Goal: Navigation & Orientation: Find specific page/section

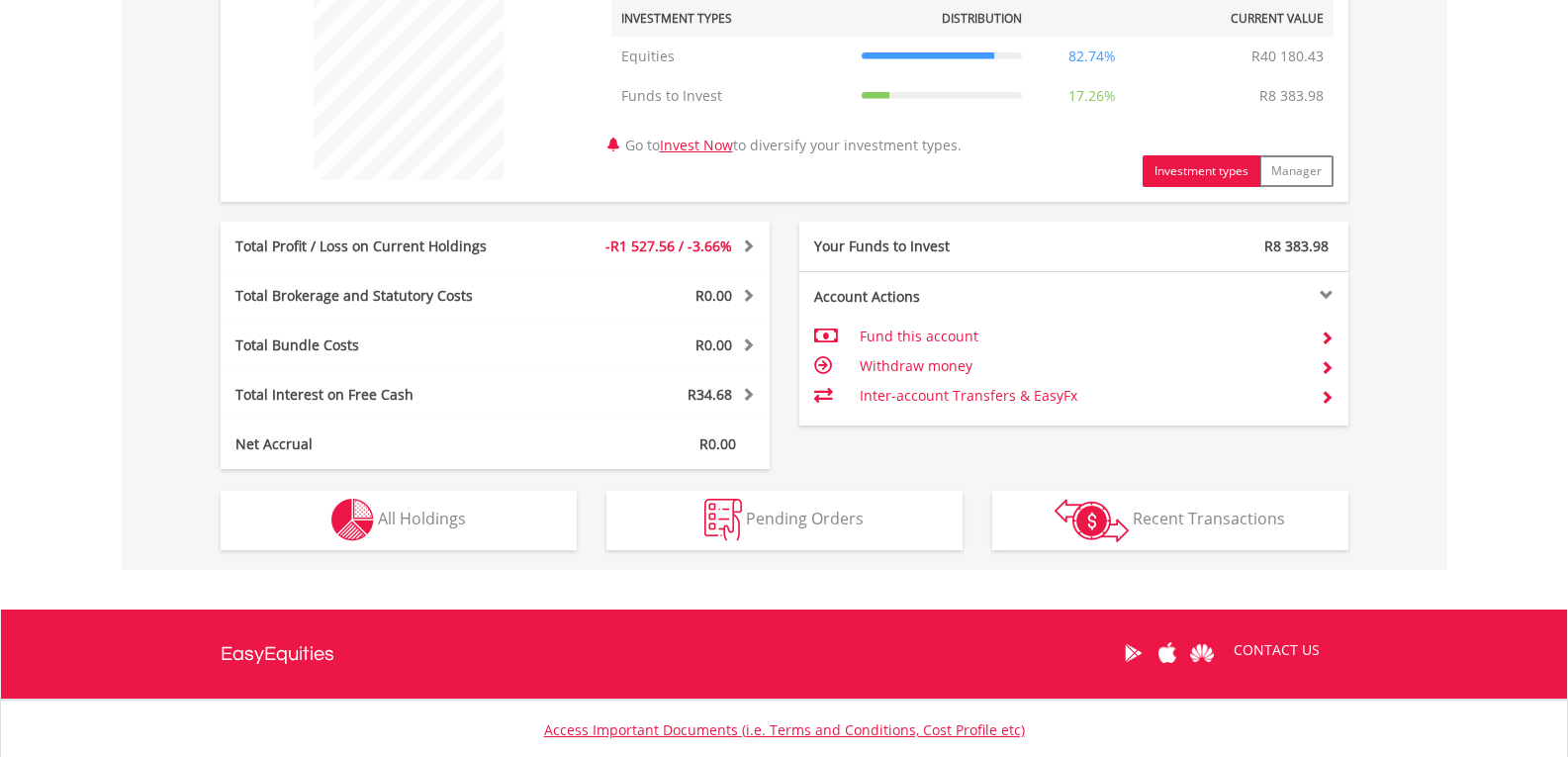
scroll to position [719, 0]
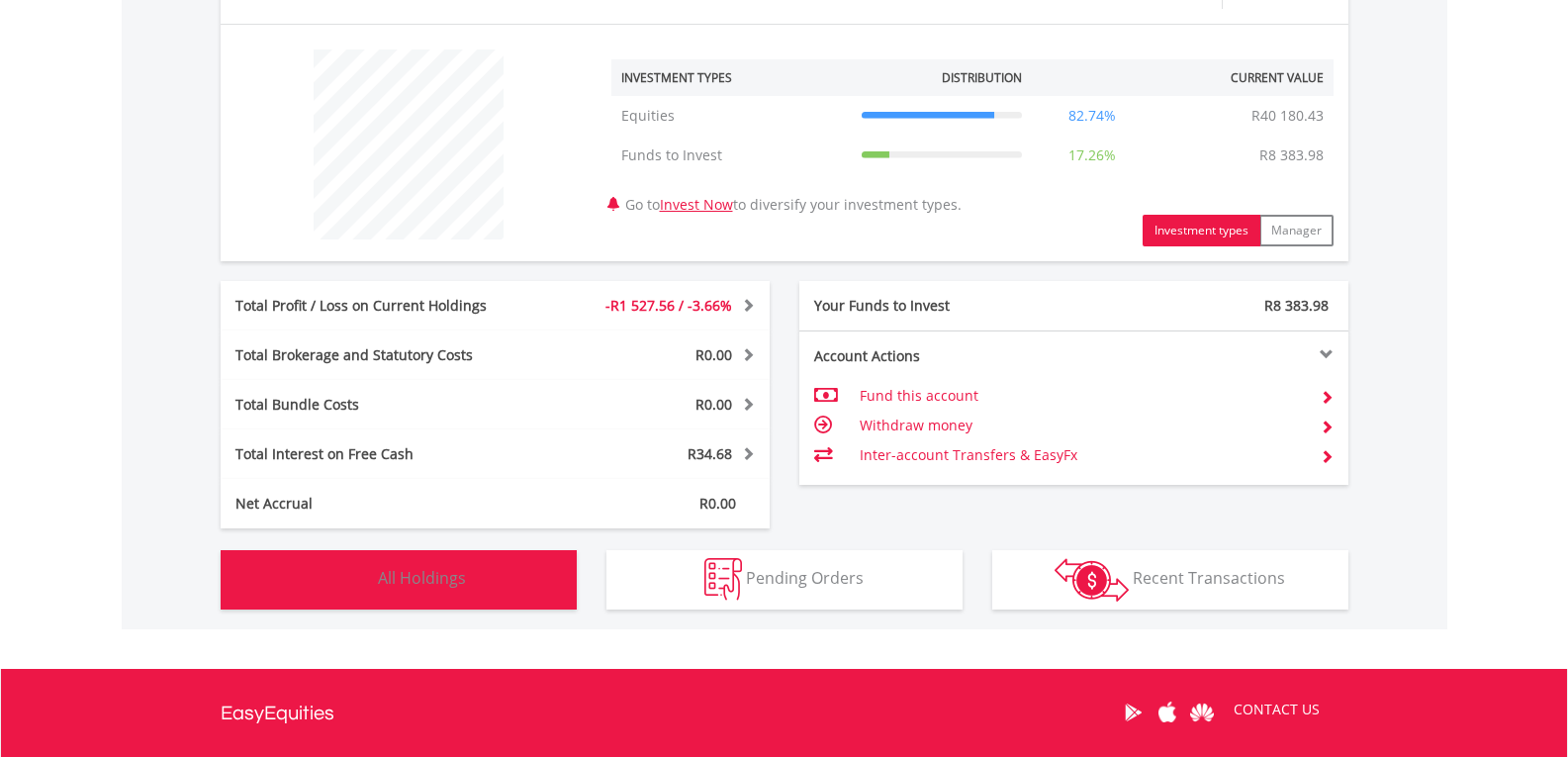
click at [508, 577] on button "Holdings All Holdings" at bounding box center [399, 580] width 356 height 59
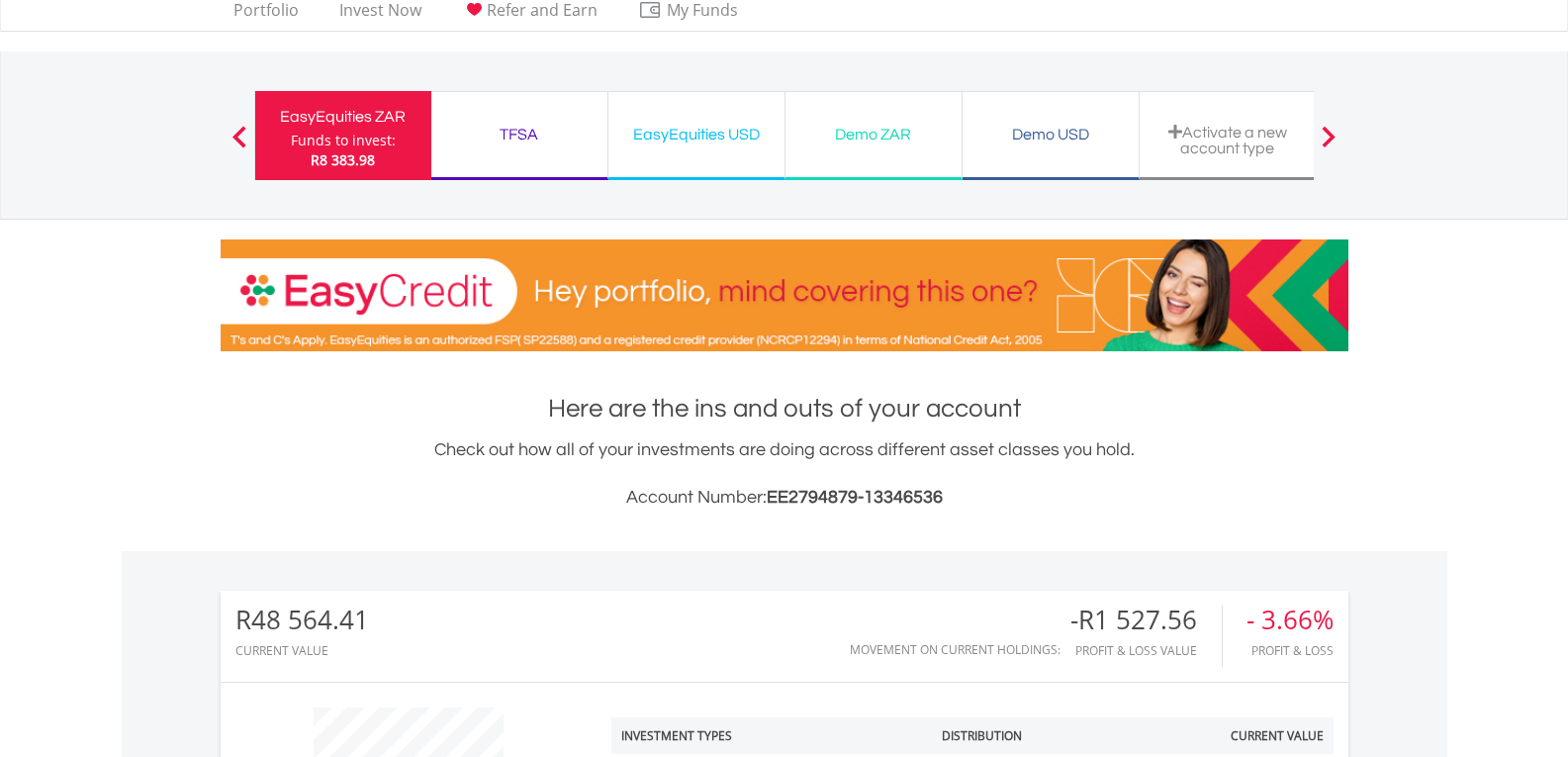
scroll to position [0, 0]
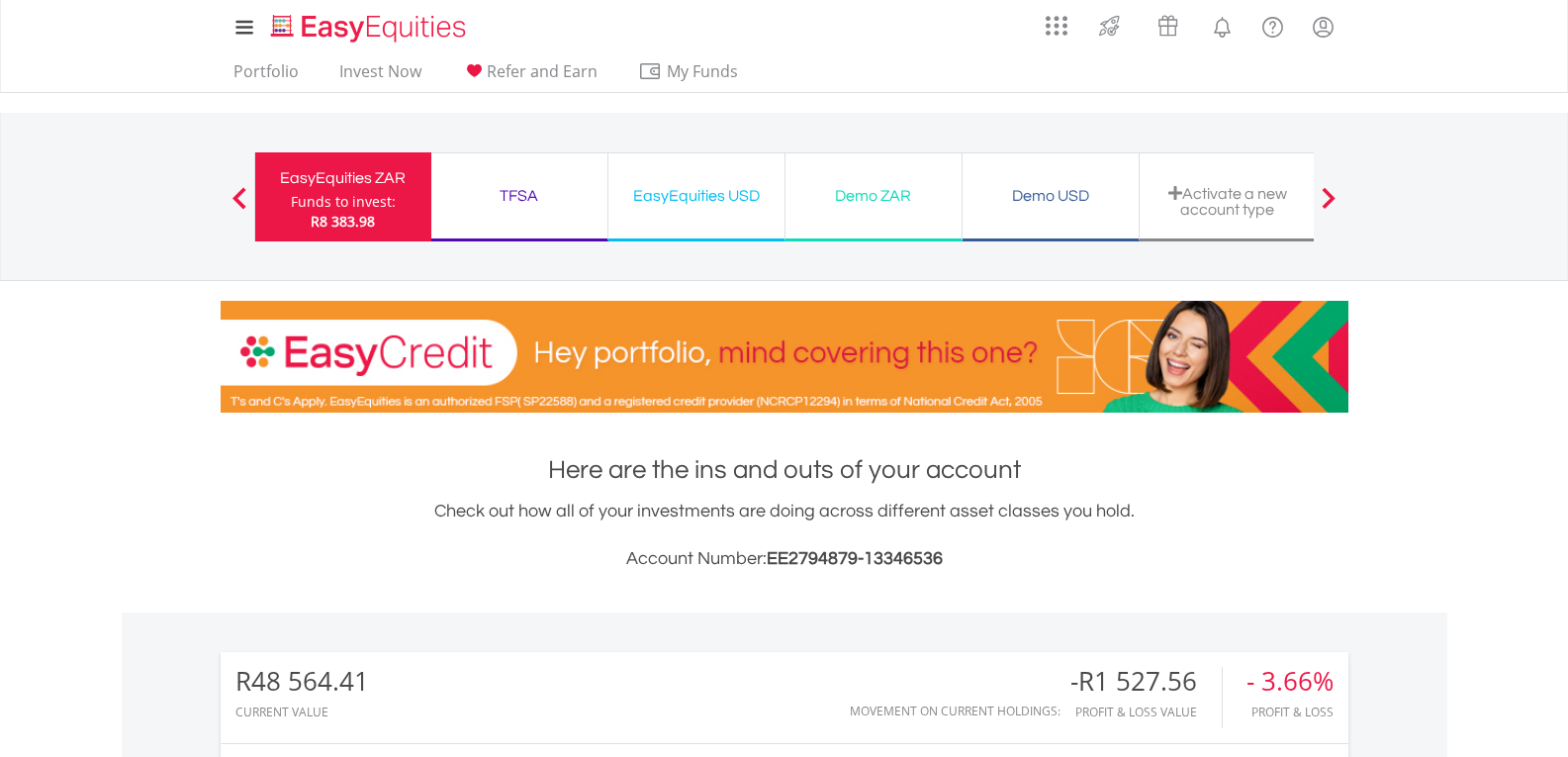
click at [521, 199] on div "TFSA" at bounding box center [519, 196] width 152 height 28
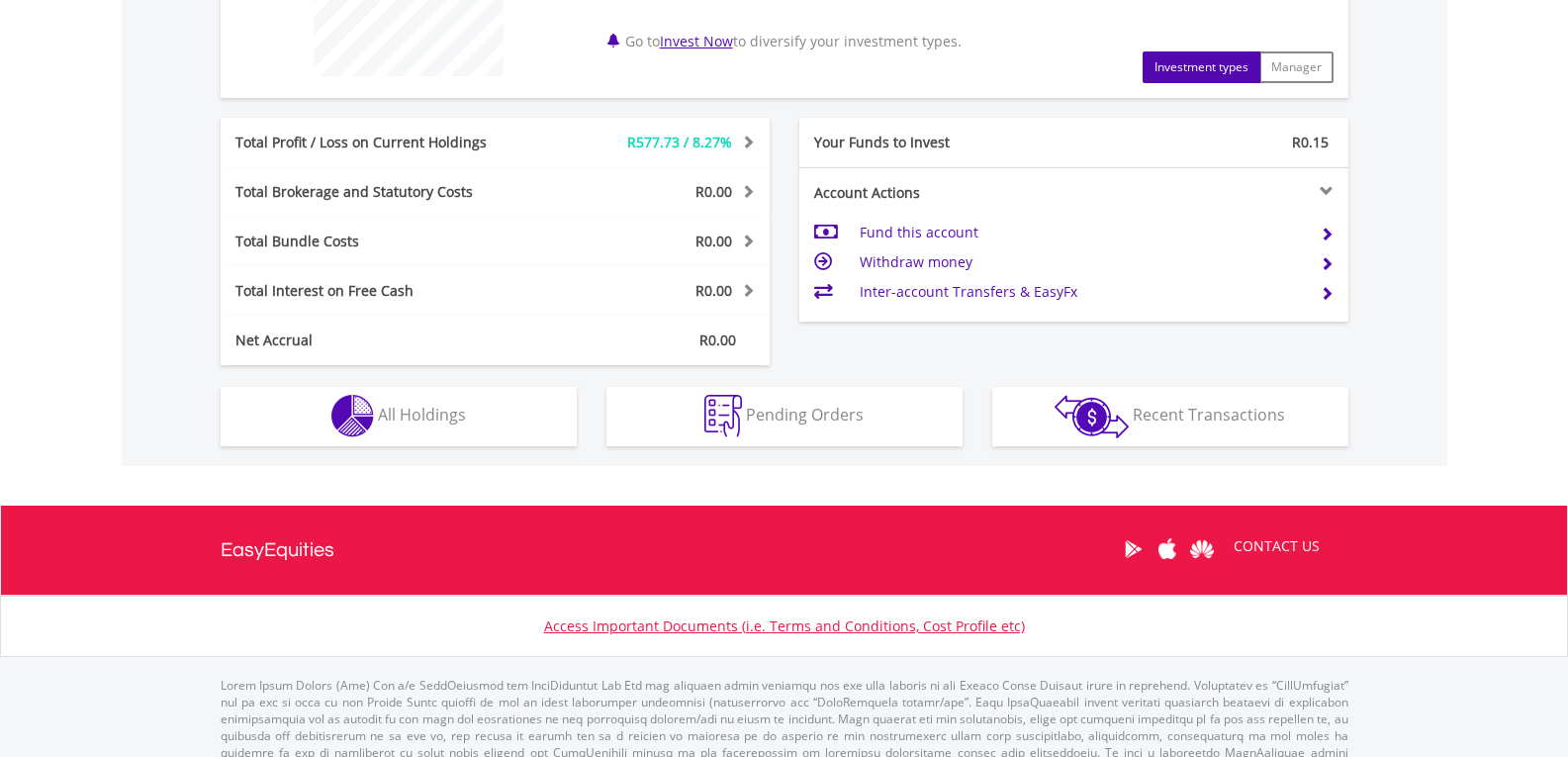
scroll to position [891, 0]
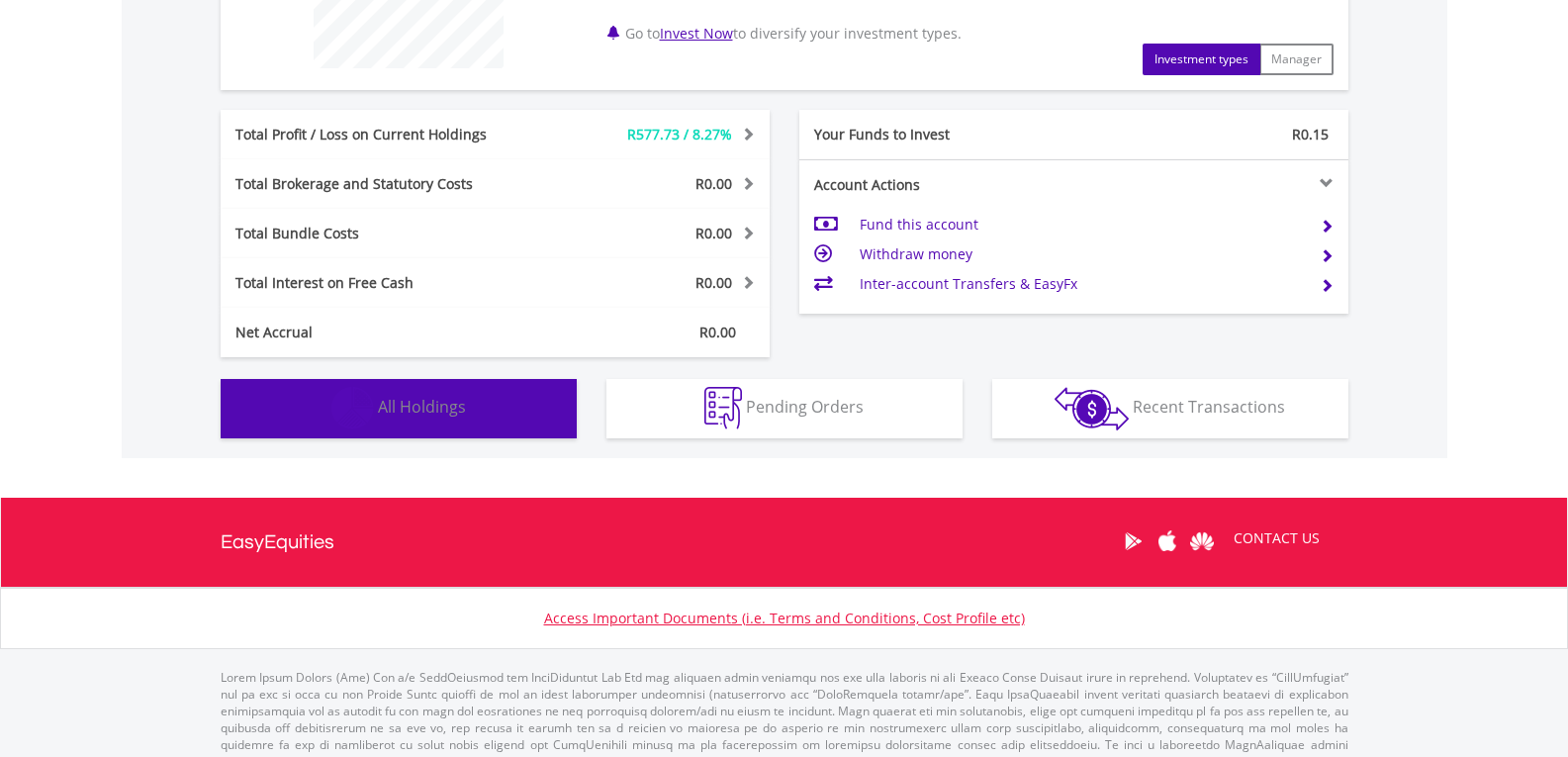
click at [378, 407] on span "All Holdings" at bounding box center [421, 407] width 88 height 22
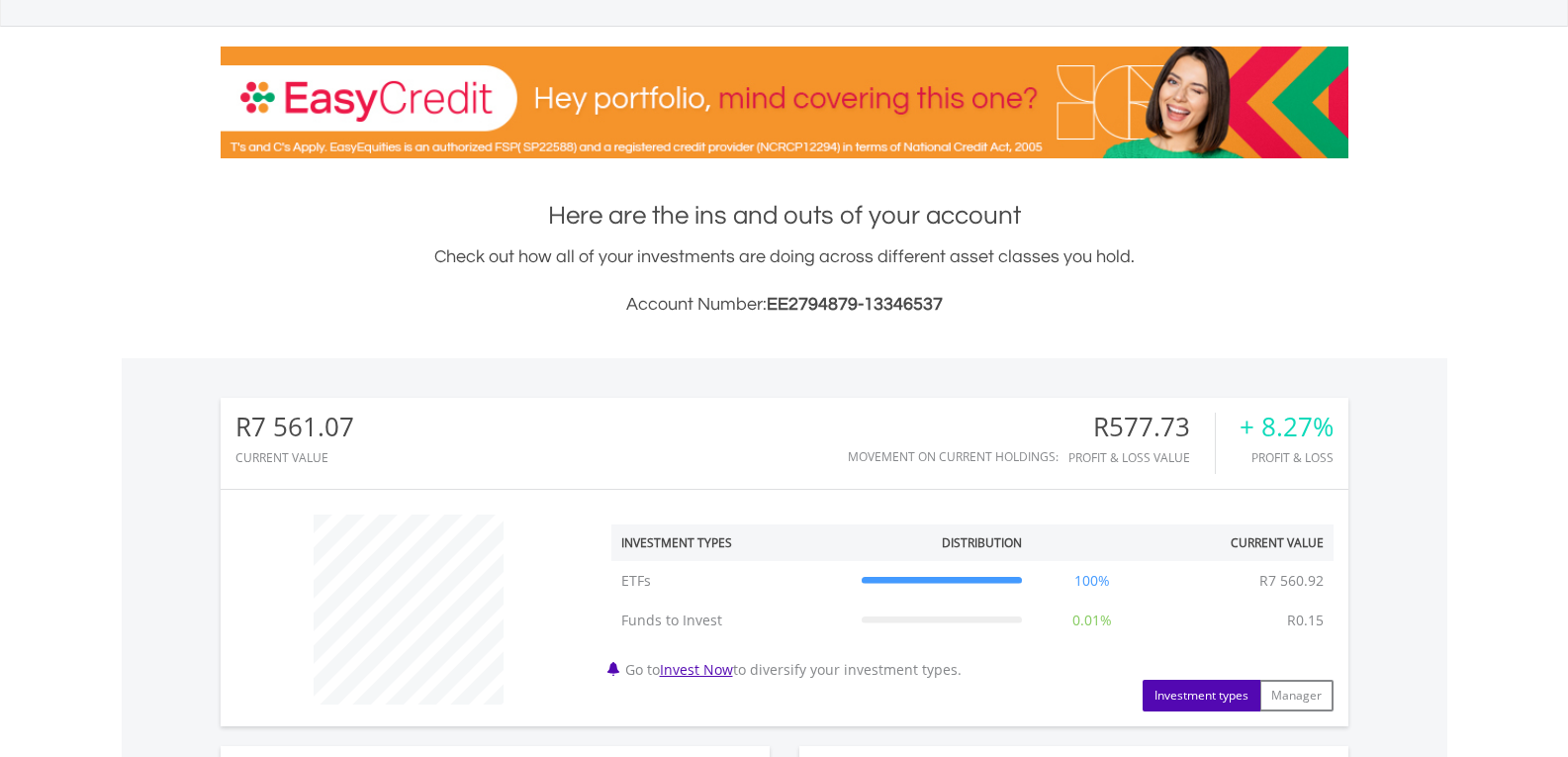
scroll to position [3, 0]
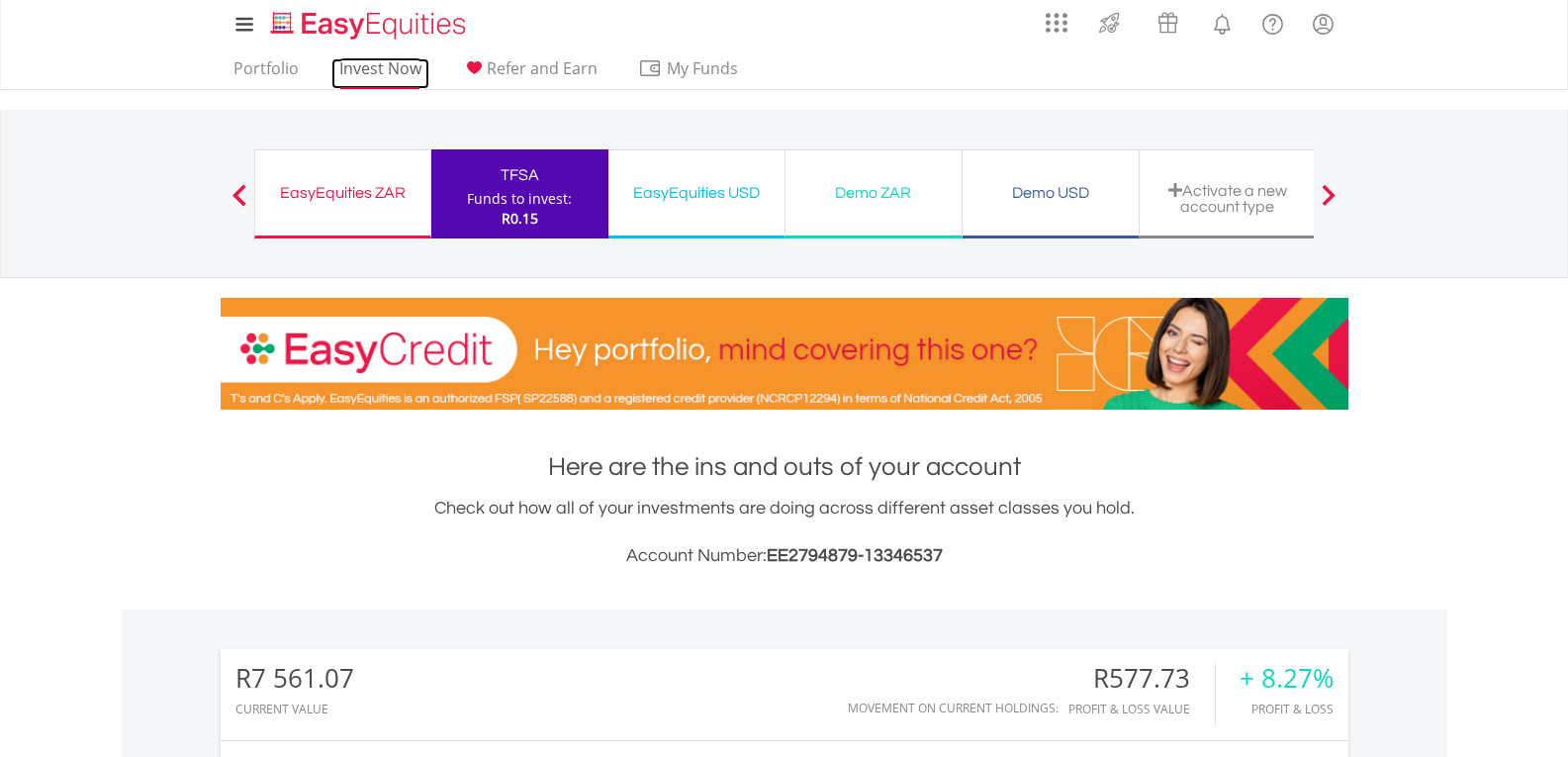
click at [385, 69] on link "Invest Now" at bounding box center [380, 73] width 98 height 31
